Goal: Use online tool/utility: Utilize a website feature to perform a specific function

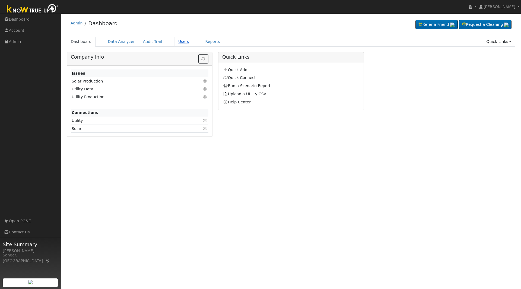
click at [178, 42] on link "Users" at bounding box center [183, 42] width 19 height 10
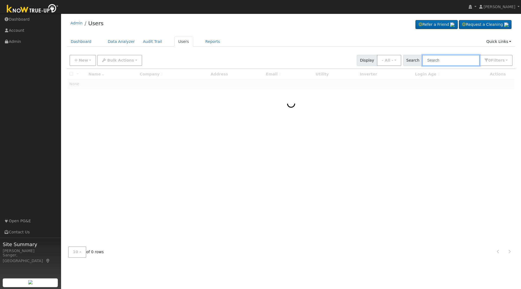
click at [443, 58] on input "text" at bounding box center [451, 60] width 58 height 11
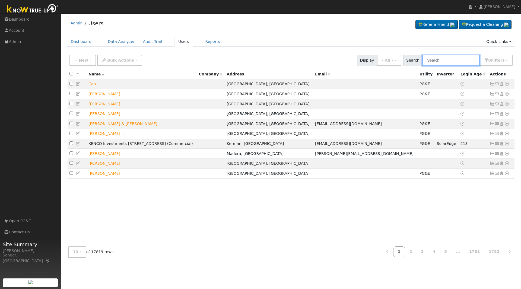
paste input "Felicia and Daniel Villegas"
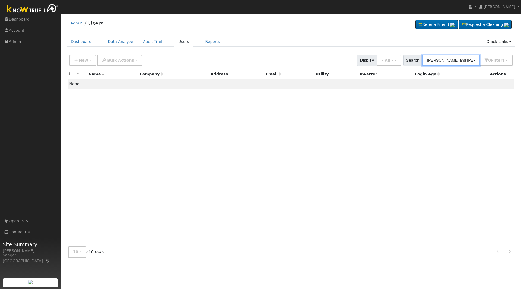
drag, startPoint x: 462, startPoint y: 61, endPoint x: 380, endPoint y: 72, distance: 82.5
click at [380, 72] on div "New Add User Quick Add Quick Connect Quick Convert Lead Bulk Actions Send Email…" at bounding box center [291, 157] width 449 height 210
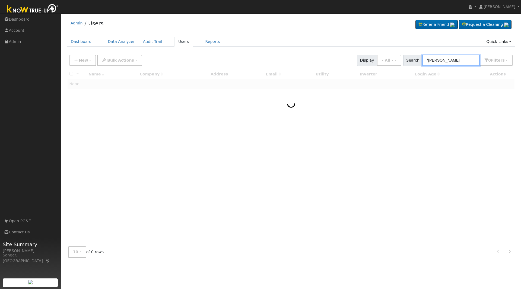
type input "Villegas"
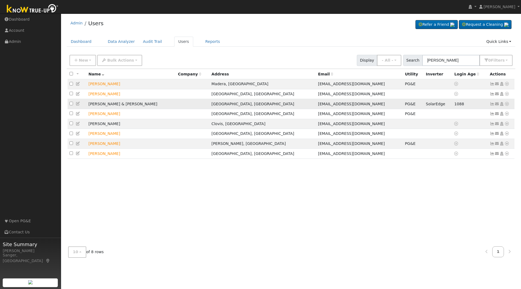
click at [509, 105] on icon at bounding box center [507, 104] width 5 height 4
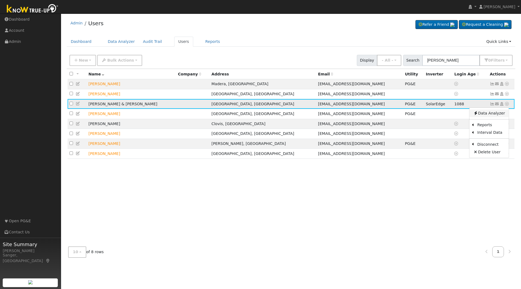
click at [492, 117] on link "Data Analyzer" at bounding box center [489, 114] width 39 height 8
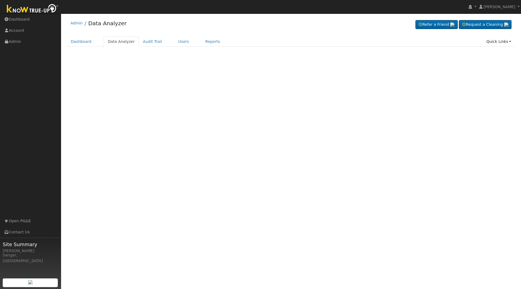
select select "7"
type input "[PERSON_NAME] & [PERSON_NAME]"
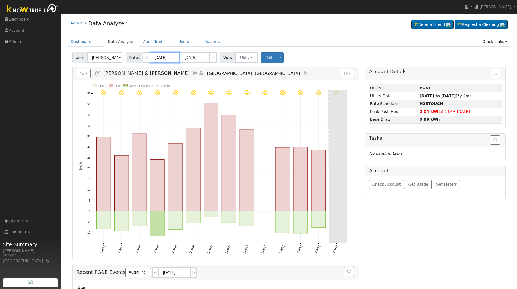
click at [162, 58] on input "[DATE]" at bounding box center [165, 57] width 30 height 11
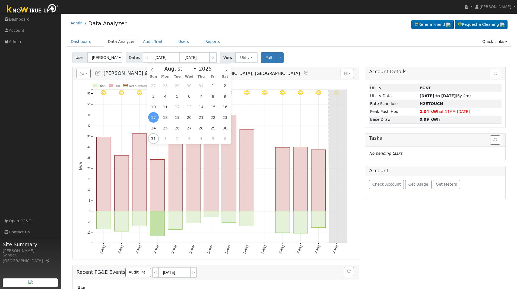
click at [309, 49] on div "Dashboard Data Analyzer Audit Trail Users Reports Quick Links Quick Add Quick C…" at bounding box center [289, 44] width 445 height 15
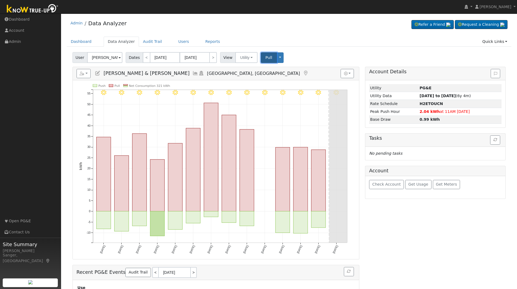
click at [265, 54] on button "Pull" at bounding box center [269, 57] width 16 height 11
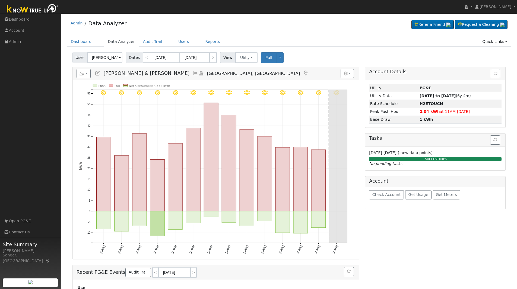
click at [192, 73] on icon at bounding box center [195, 73] width 6 height 5
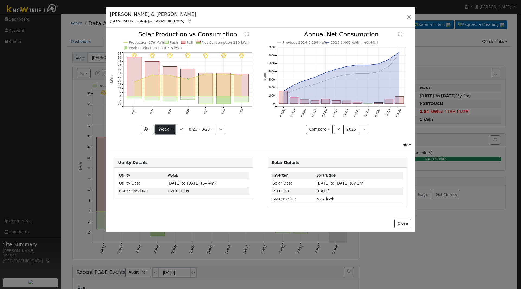
click at [168, 129] on button "Week" at bounding box center [166, 129] width 20 height 9
click at [174, 156] on link "Month" at bounding box center [175, 156] width 38 height 8
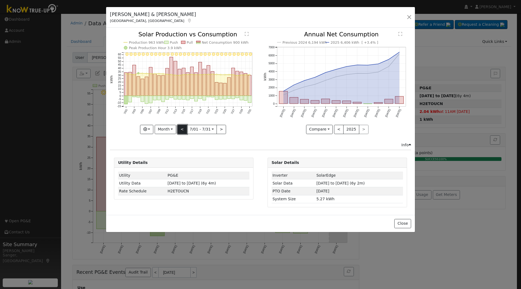
click at [181, 129] on button "<" at bounding box center [183, 129] width 10 height 9
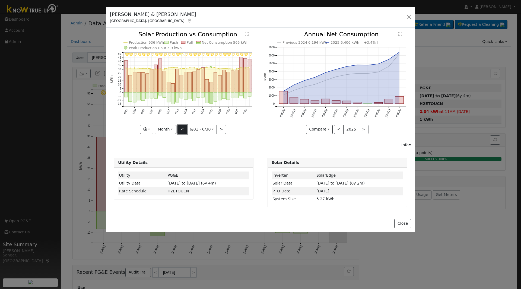
click at [181, 129] on button "<" at bounding box center [183, 129] width 10 height 9
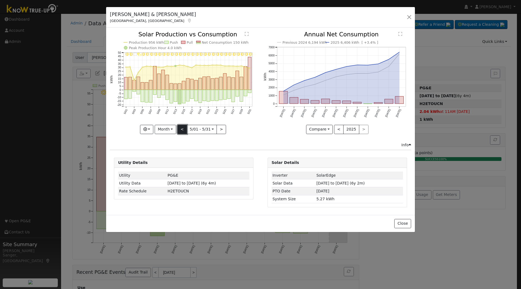
click at [181, 129] on button "<" at bounding box center [183, 129] width 10 height 9
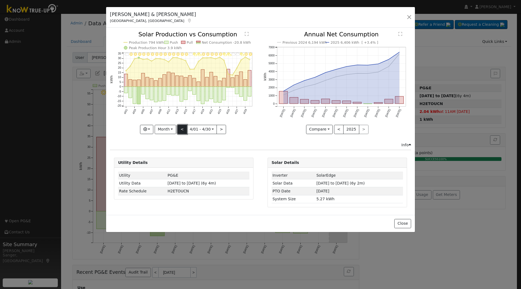
click at [181, 129] on button "<" at bounding box center [183, 129] width 10 height 9
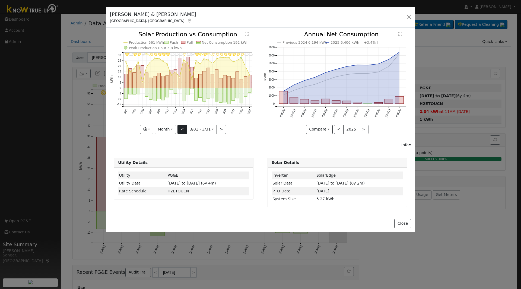
click at [181, 129] on div "3/31 - Cloudy 3/30 - Cloudy 3/29 - Clear 3/28 - MostlyClear 3/27 - MostlyClear …" at bounding box center [184, 82] width 148 height 102
click at [181, 129] on button "<" at bounding box center [183, 129] width 10 height 9
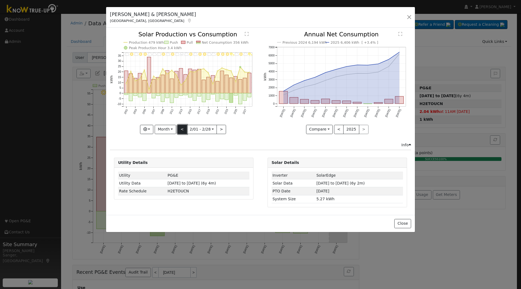
click at [181, 129] on button "<" at bounding box center [183, 129] width 10 height 9
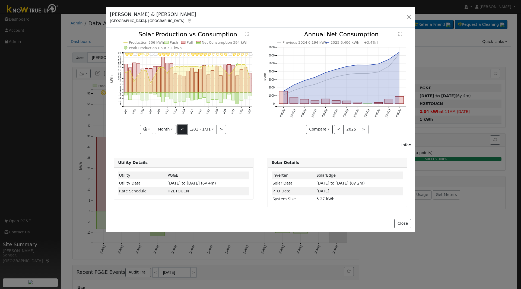
click at [181, 129] on button "<" at bounding box center [183, 129] width 10 height 9
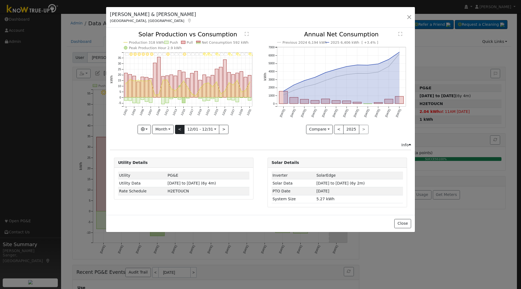
click at [181, 129] on div "12/31 - PartlyCloudy 12/30 - MostlyCloudy 12/29 - MostlyCloudy 12/28 - PartlyCl…" at bounding box center [184, 82] width 148 height 102
click at [181, 129] on button "<" at bounding box center [180, 129] width 10 height 9
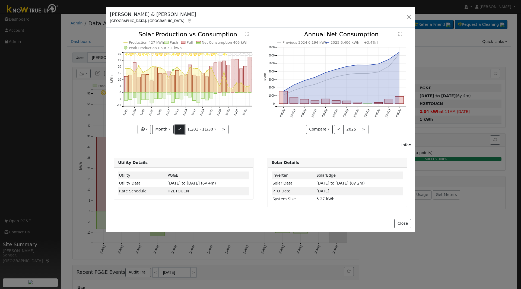
click at [181, 129] on button "<" at bounding box center [180, 129] width 10 height 9
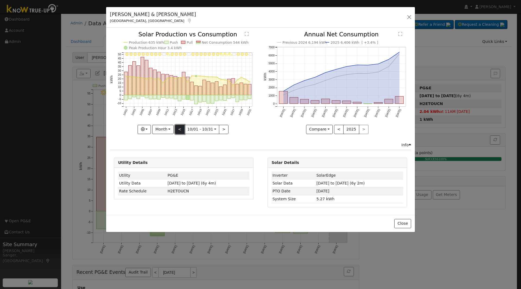
click at [181, 129] on button "<" at bounding box center [180, 129] width 10 height 9
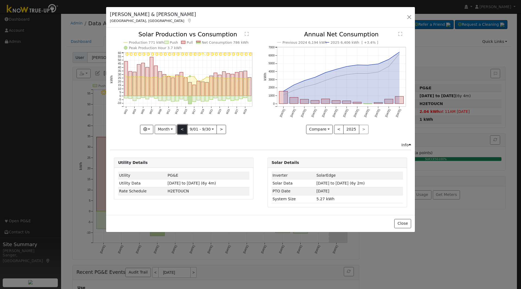
click at [181, 129] on button "<" at bounding box center [183, 129] width 10 height 9
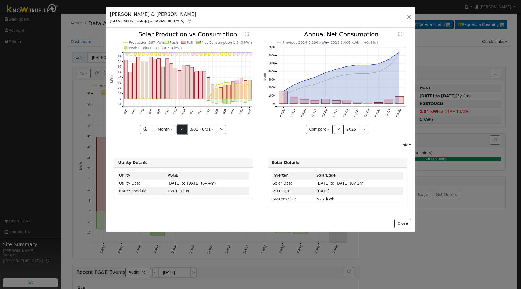
click at [181, 129] on button "<" at bounding box center [183, 129] width 10 height 9
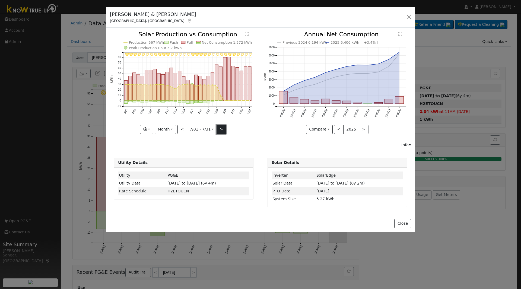
click at [221, 130] on button ">" at bounding box center [222, 129] width 10 height 9
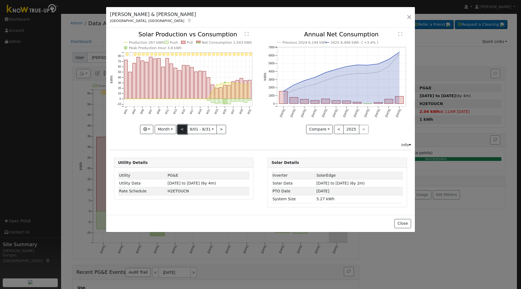
click at [184, 128] on button "<" at bounding box center [183, 129] width 10 height 9
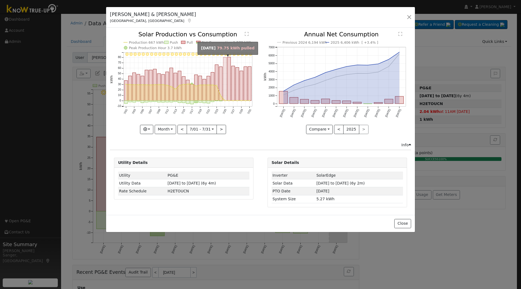
click at [226, 84] on rect "onclick=""" at bounding box center [224, 78] width 3 height 43
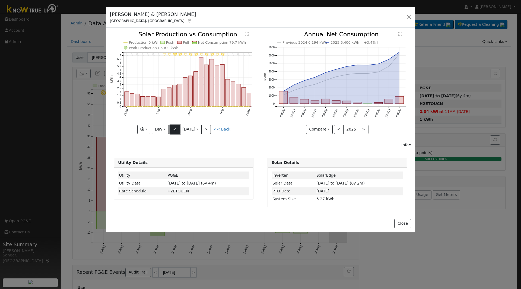
click at [176, 126] on button "<" at bounding box center [175, 129] width 10 height 9
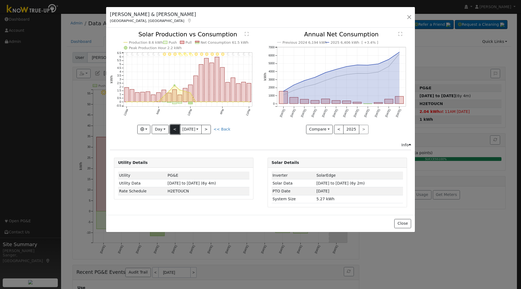
click at [176, 126] on button "<" at bounding box center [175, 129] width 10 height 9
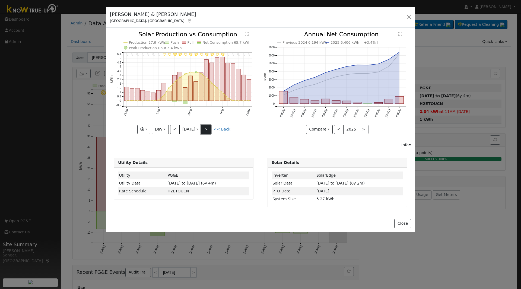
click at [210, 128] on button ">" at bounding box center [206, 129] width 10 height 9
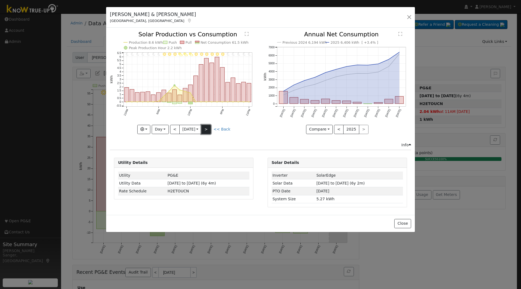
click at [210, 128] on button ">" at bounding box center [206, 129] width 10 height 9
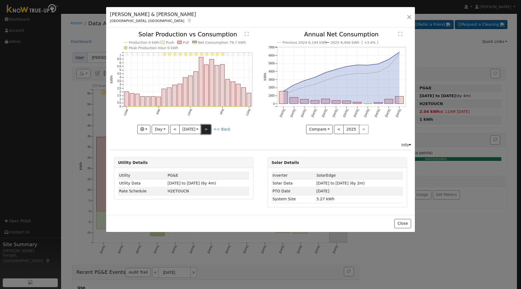
click at [210, 128] on button ">" at bounding box center [206, 129] width 10 height 9
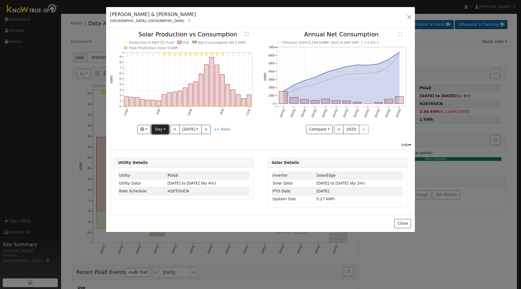
click at [163, 126] on button "Day" at bounding box center [160, 129] width 17 height 9
click at [172, 150] on link "Week" at bounding box center [171, 148] width 38 height 8
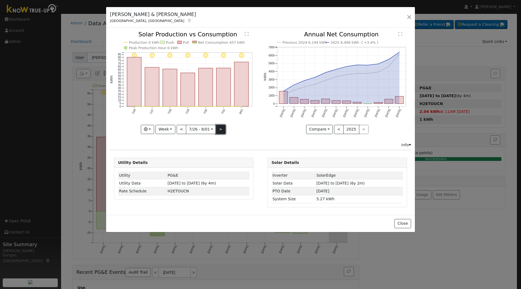
click at [220, 128] on button ">" at bounding box center [221, 129] width 10 height 9
type input "[DATE]"
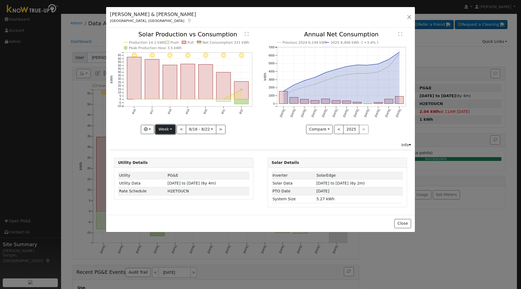
click at [166, 131] on button "Week" at bounding box center [166, 129] width 20 height 9
click at [172, 169] on link "Custom" at bounding box center [175, 172] width 38 height 8
select select "7"
click at [189, 129] on input "[DATE]" at bounding box center [184, 129] width 17 height 9
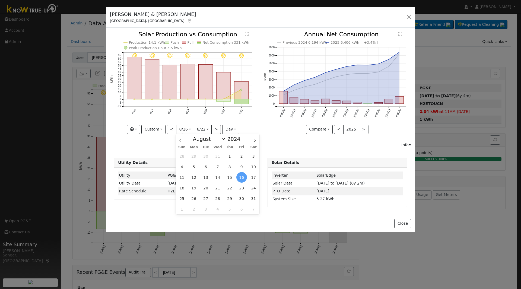
click at [239, 136] on div "January February March April May June July August September October November [D…" at bounding box center [218, 138] width 63 height 9
click at [242, 137] on span at bounding box center [244, 137] width 4 height 3
click at [242, 141] on span at bounding box center [244, 140] width 4 height 3
type input "2023"
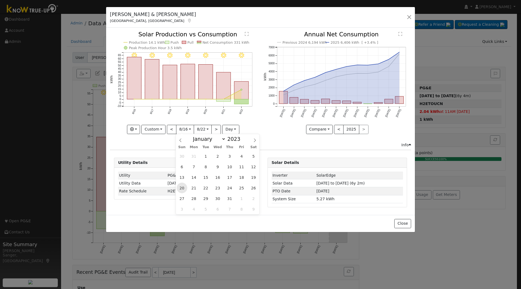
click at [184, 188] on span "20" at bounding box center [182, 188] width 11 height 11
type input "[DATE]"
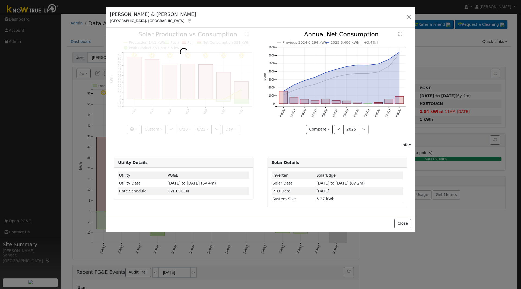
scroll to position [0, 4]
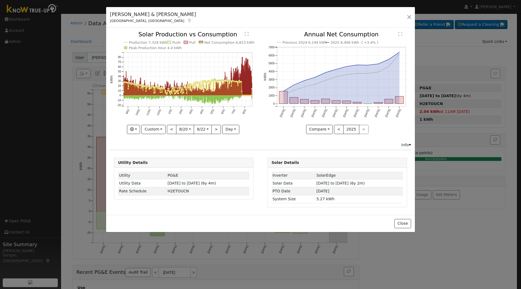
click at [203, 129] on input "[DATE]" at bounding box center [202, 129] width 17 height 9
click at [260, 140] on span at bounding box center [262, 140] width 4 height 3
type input "2023"
click at [201, 189] on span "20" at bounding box center [200, 188] width 11 height 11
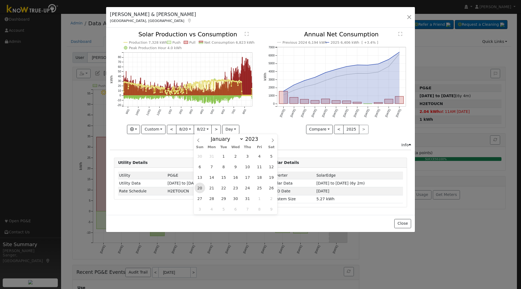
type input "[DATE]"
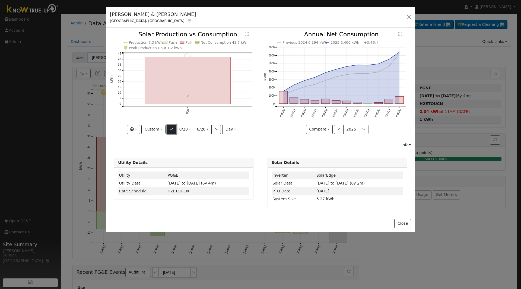
click at [170, 128] on button "<" at bounding box center [172, 129] width 10 height 9
type input "[DATE]"
click at [216, 131] on button ">" at bounding box center [216, 129] width 10 height 9
type input "[DATE]"
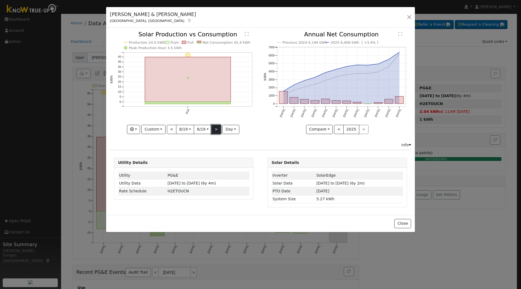
type input "[DATE]"
click at [216, 131] on button ">" at bounding box center [216, 129] width 10 height 9
type input "[DATE]"
click at [172, 133] on button "<" at bounding box center [172, 129] width 10 height 9
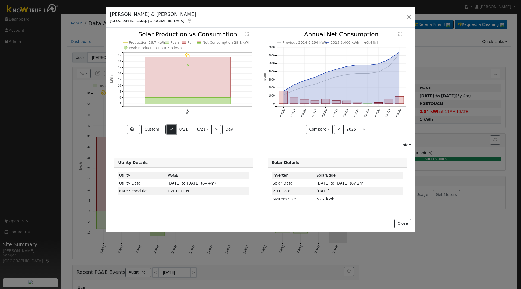
type input "[DATE]"
click at [172, 133] on button "<" at bounding box center [172, 129] width 10 height 9
type input "[DATE]"
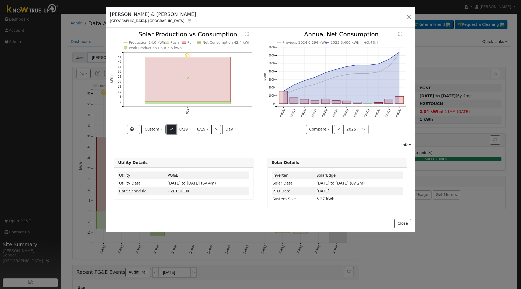
click at [172, 133] on button "<" at bounding box center [172, 129] width 10 height 9
type input "[DATE]"
click at [173, 132] on button "<" at bounding box center [172, 129] width 10 height 9
type input "[DATE]"
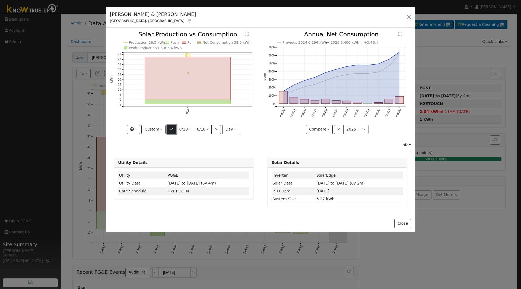
type input "[DATE]"
click at [157, 130] on button "Custom" at bounding box center [153, 129] width 24 height 9
click at [159, 162] on link "Year" at bounding box center [161, 164] width 38 height 8
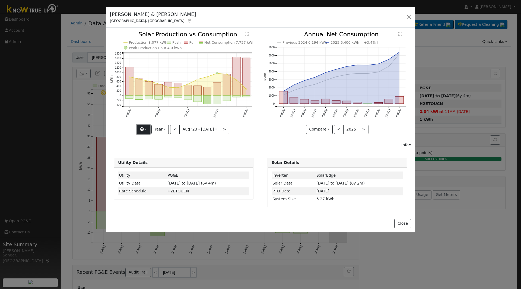
click at [140, 131] on button "button" at bounding box center [143, 129] width 13 height 9
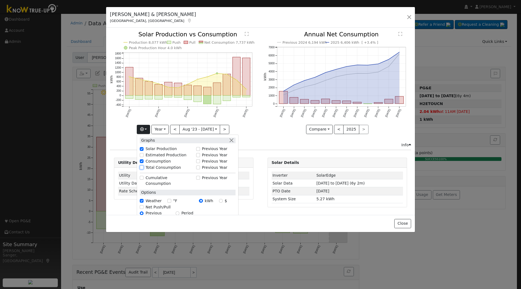
click at [143, 167] on input "Total Consumption" at bounding box center [142, 168] width 4 height 4
checkbox input "true"
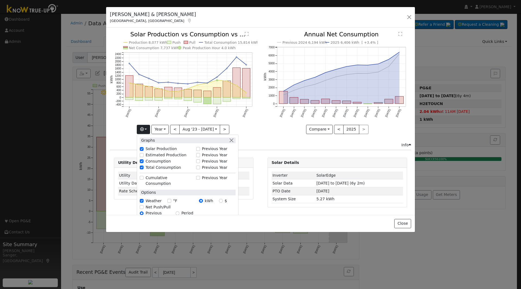
click at [255, 127] on icon "Production 8,077 kWh Push Pull Total Consumption 15,814 kWh Net Consumption 7,7…" at bounding box center [184, 82] width 148 height 102
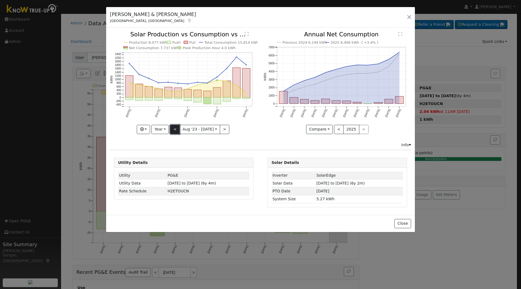
click at [177, 128] on button "<" at bounding box center [175, 129] width 10 height 9
click at [175, 128] on button "<" at bounding box center [175, 129] width 10 height 9
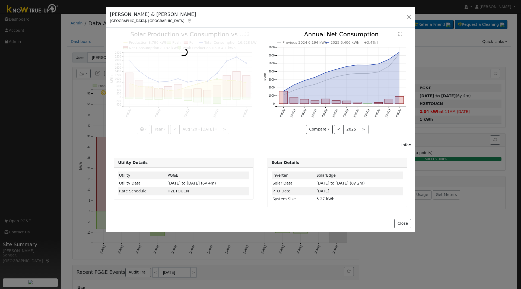
click at [175, 128] on div at bounding box center [184, 82] width 148 height 102
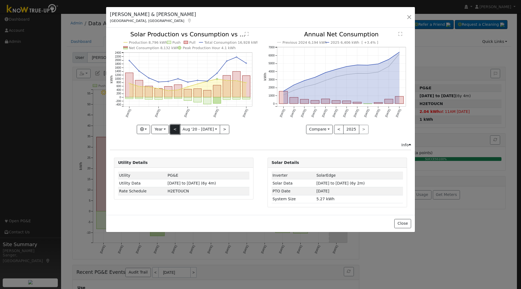
click at [174, 129] on button "<" at bounding box center [175, 129] width 10 height 9
type input "[DATE]"
